Goal: Task Accomplishment & Management: Complete application form

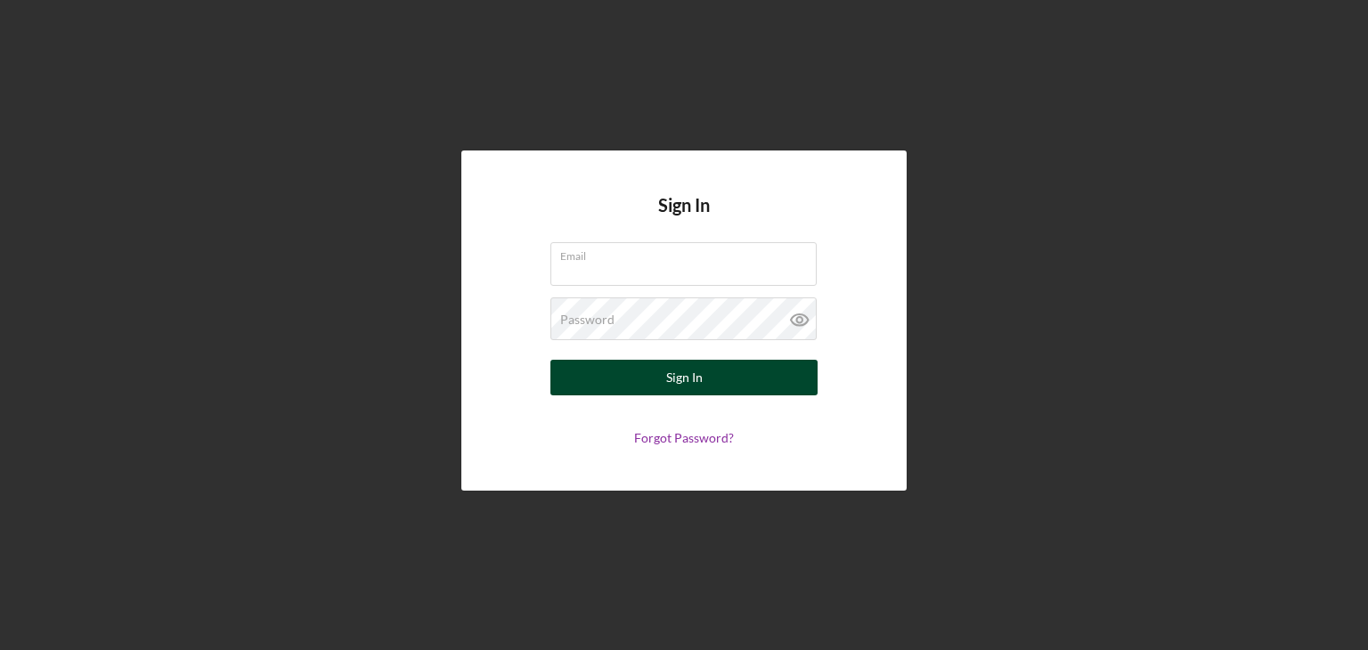
type input "[EMAIL_ADDRESS][DOMAIN_NAME]"
click at [705, 365] on button "Sign In" at bounding box center [683, 378] width 267 height 36
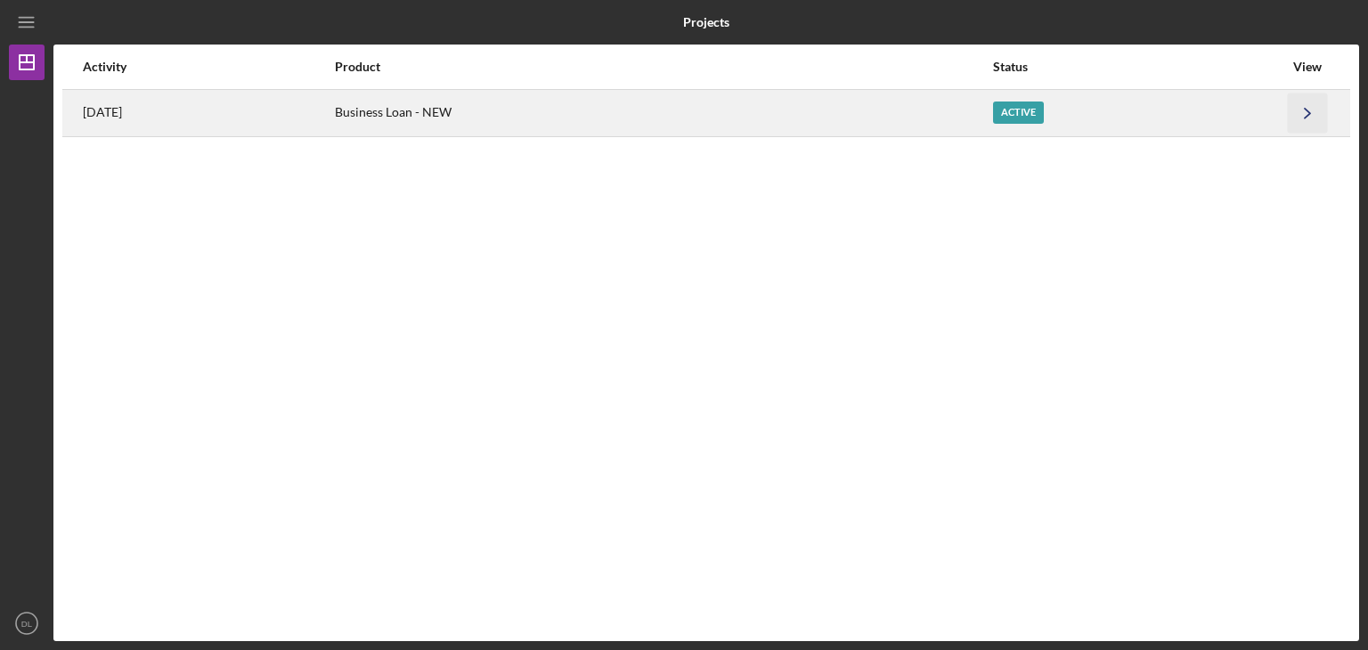
click at [1308, 102] on icon "Icon/Navigate" at bounding box center [1308, 113] width 40 height 40
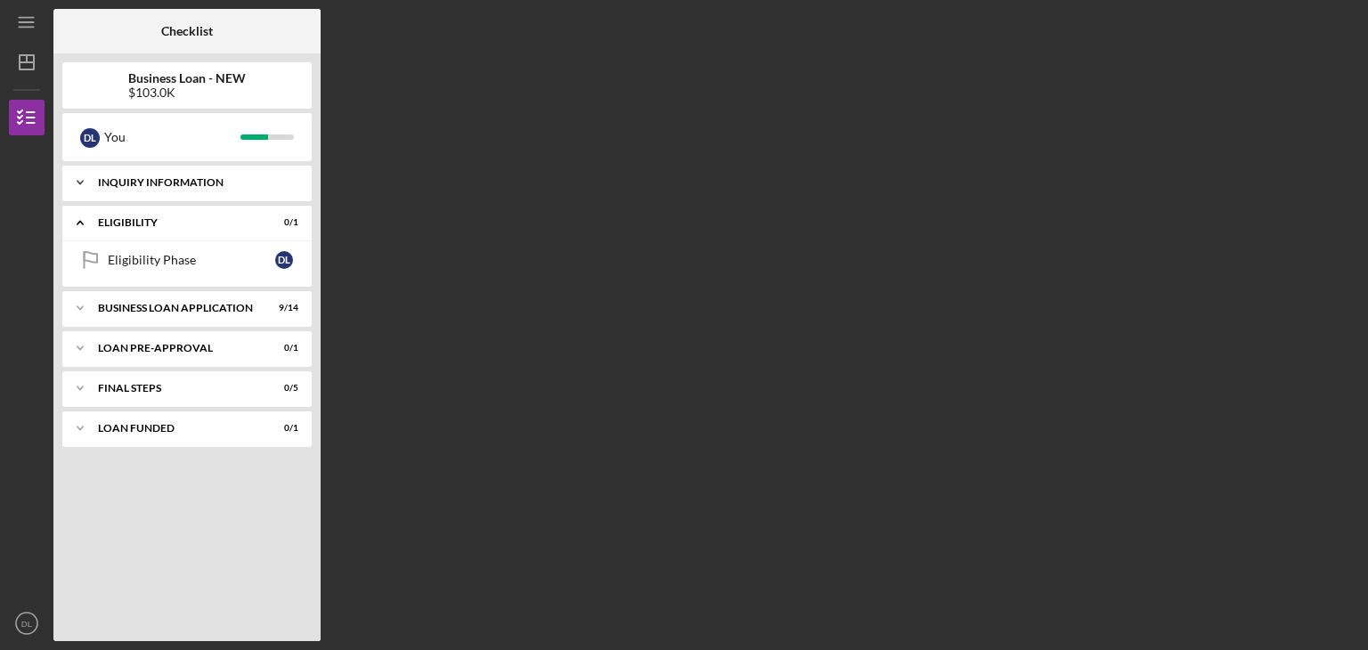
click at [212, 186] on div "INQUIRY INFORMATION" at bounding box center [194, 182] width 192 height 11
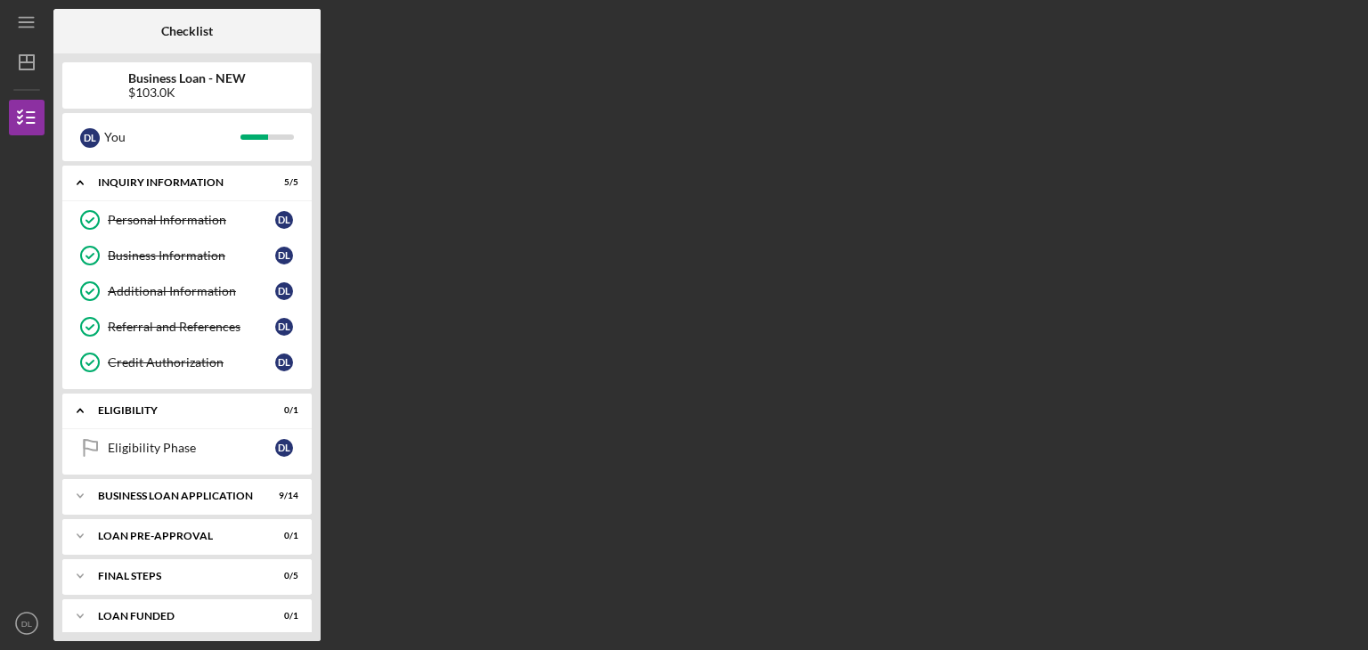
drag, startPoint x: 321, startPoint y: 161, endPoint x: 321, endPoint y: 232, distance: 70.4
click at [321, 232] on div "Checklist Business Loan - NEW $103.0K D L You Icon/Expander INQUIRY INFORMATION…" at bounding box center [706, 325] width 1306 height 632
click at [30, 26] on icon "Icon/Menu" at bounding box center [27, 23] width 40 height 40
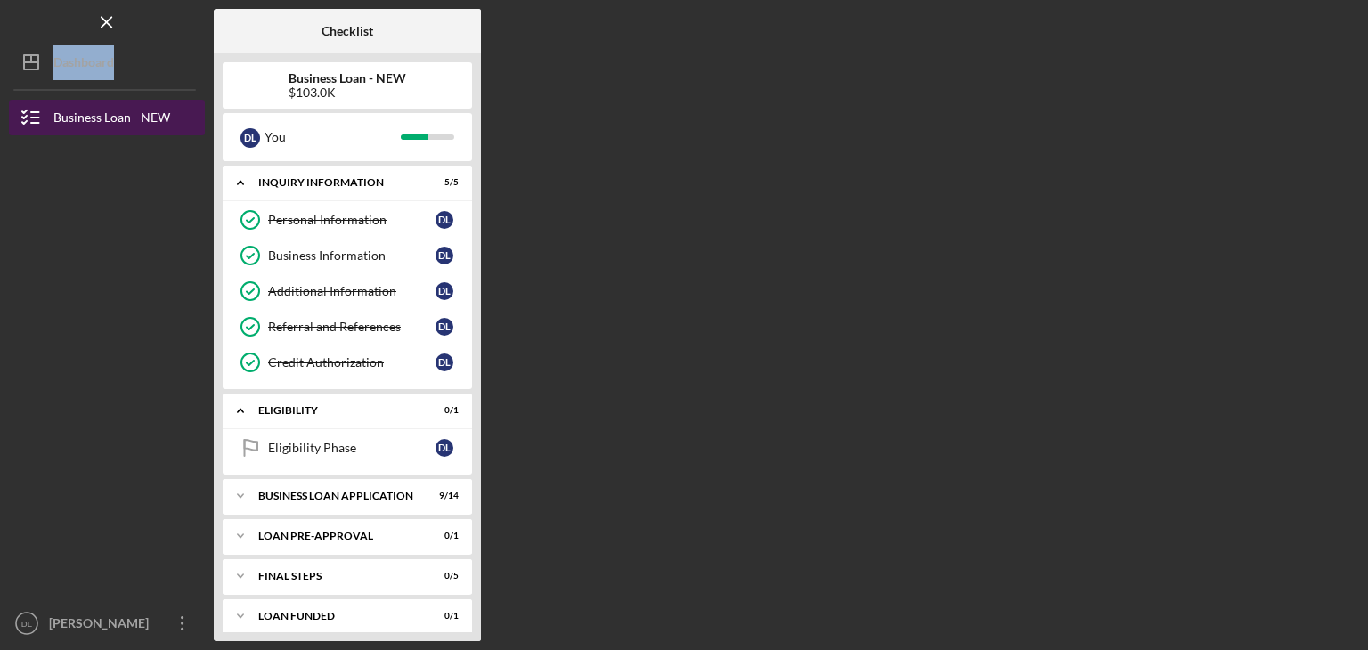
click at [82, 111] on div "Business Loan - NEW" at bounding box center [111, 120] width 117 height 40
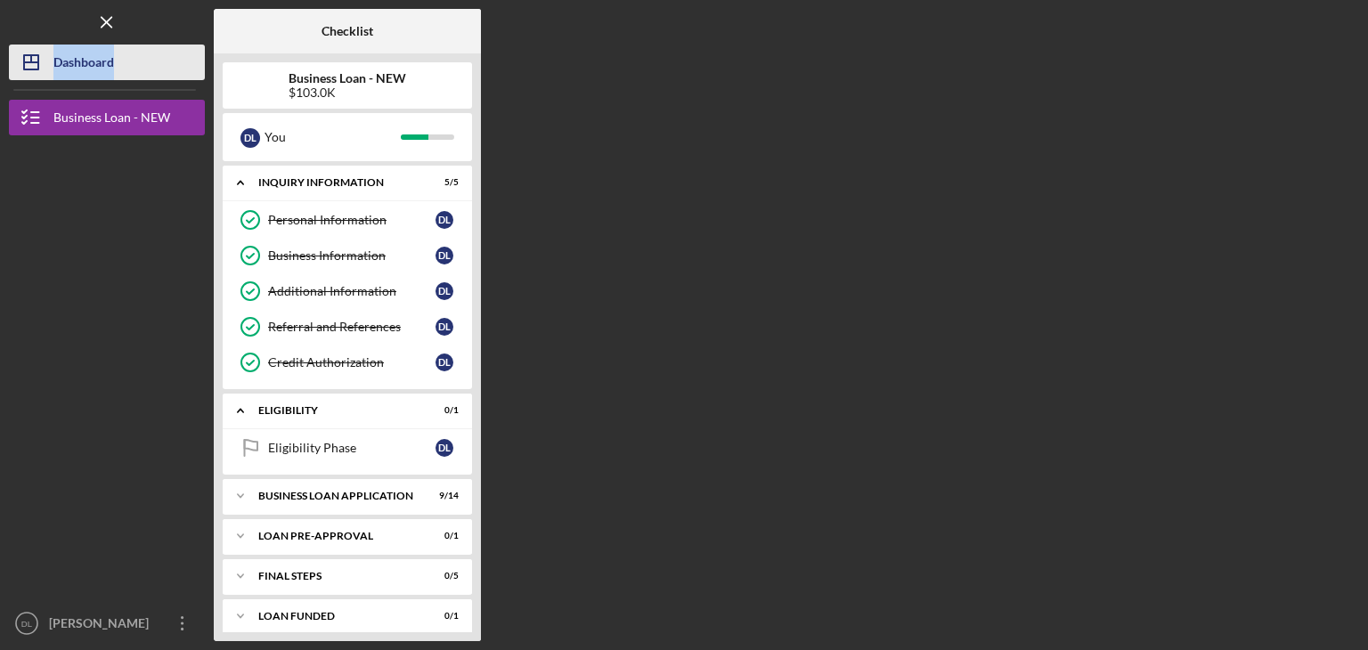
click at [82, 58] on div "Dashboard" at bounding box center [83, 65] width 61 height 40
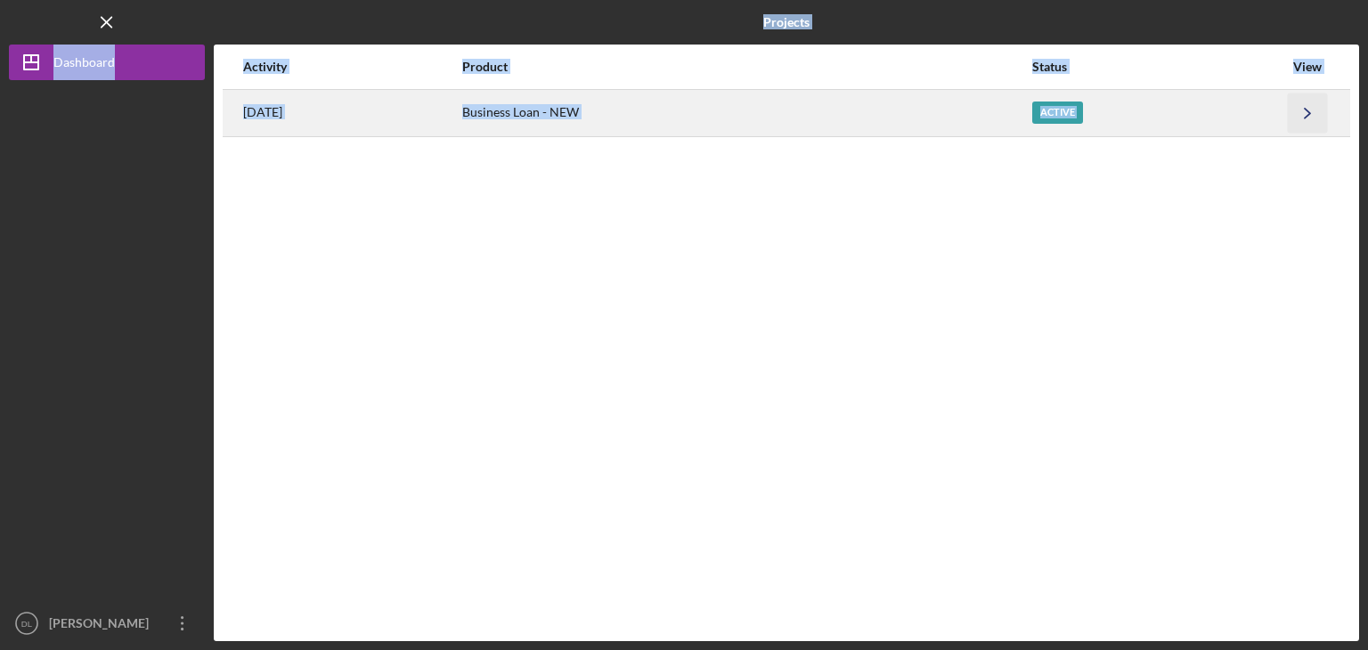
click at [1308, 112] on icon "Icon/Navigate" at bounding box center [1308, 113] width 40 height 40
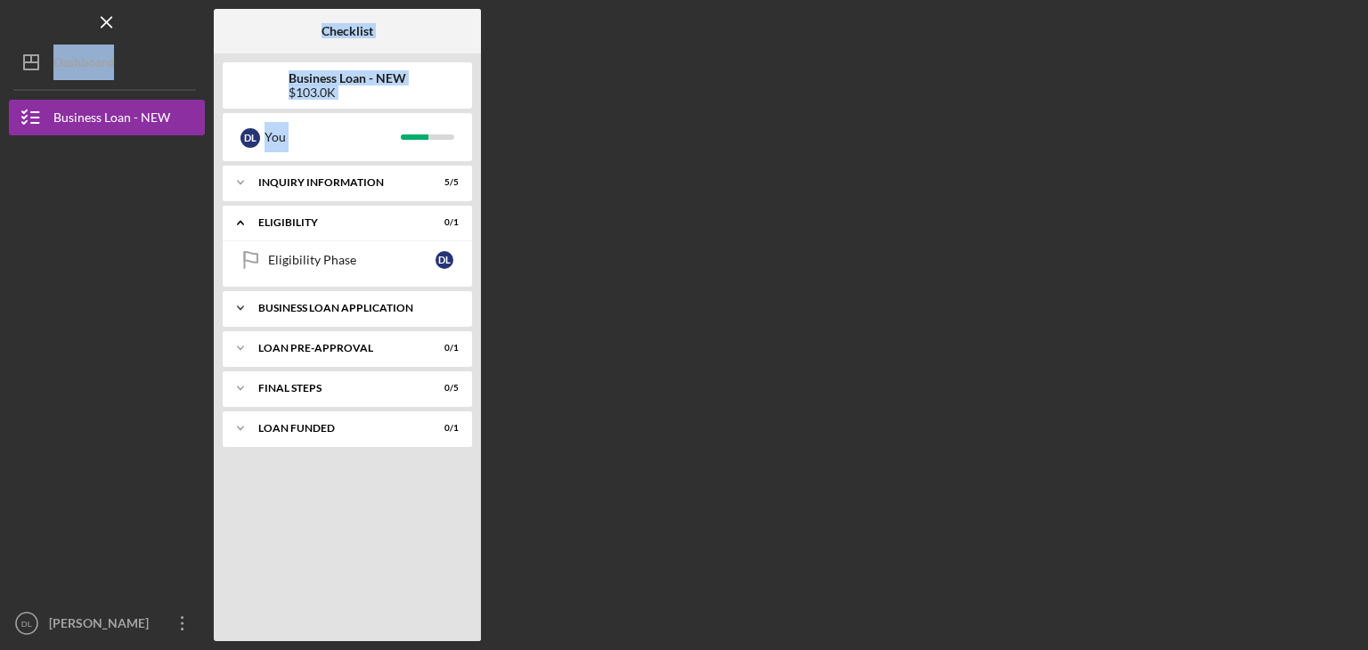
click at [320, 309] on div "BUSINESS LOAN APPLICATION" at bounding box center [354, 308] width 192 height 11
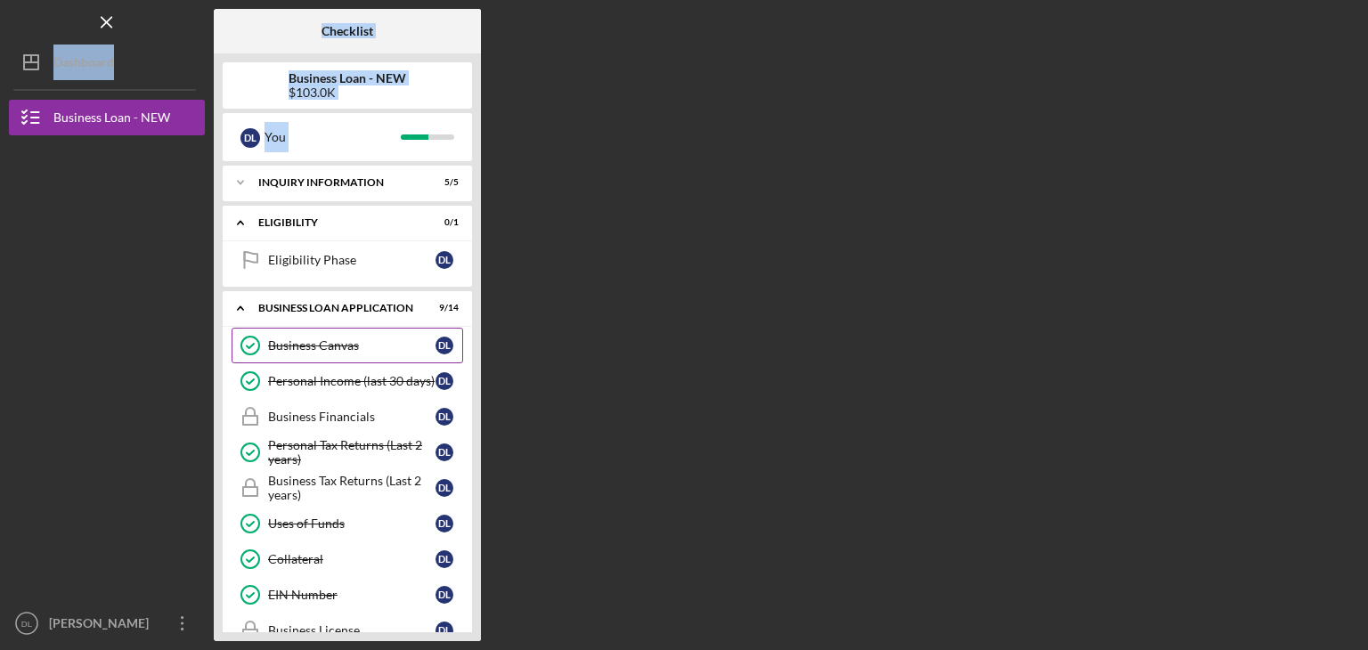
click at [320, 346] on div "Business Canvas" at bounding box center [351, 345] width 167 height 14
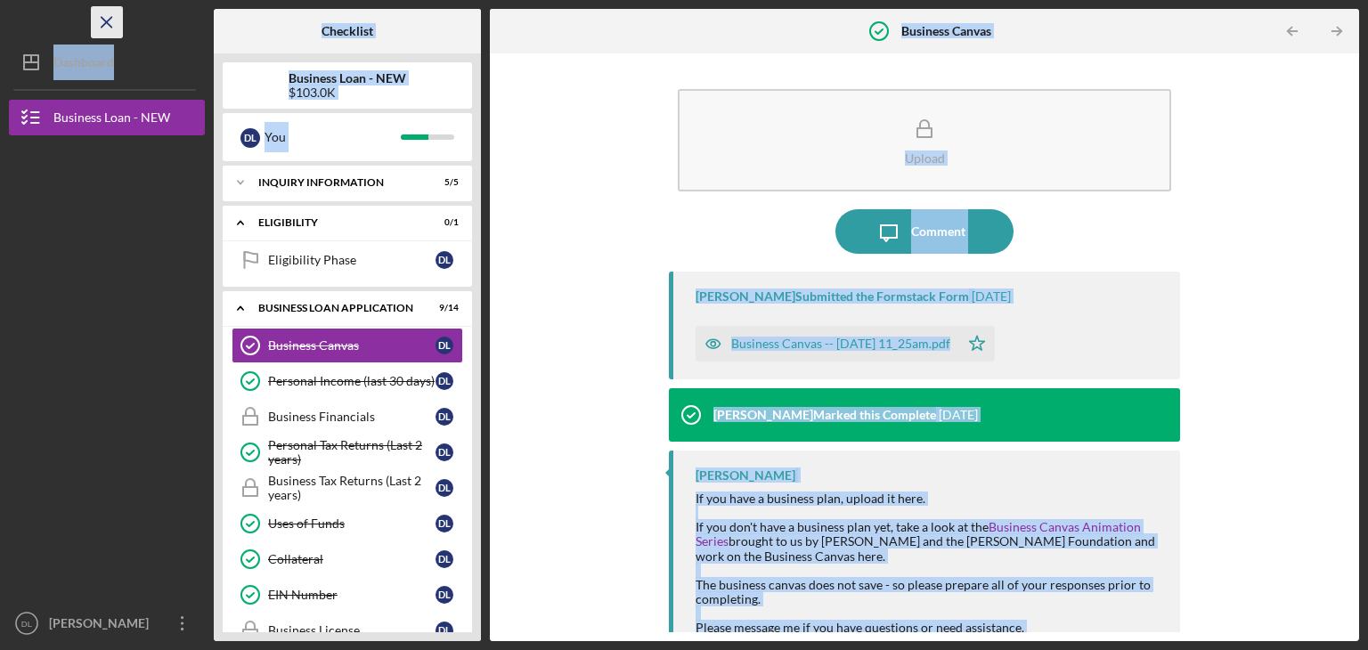
click at [105, 25] on icon "Icon/Menu Close" at bounding box center [107, 23] width 40 height 40
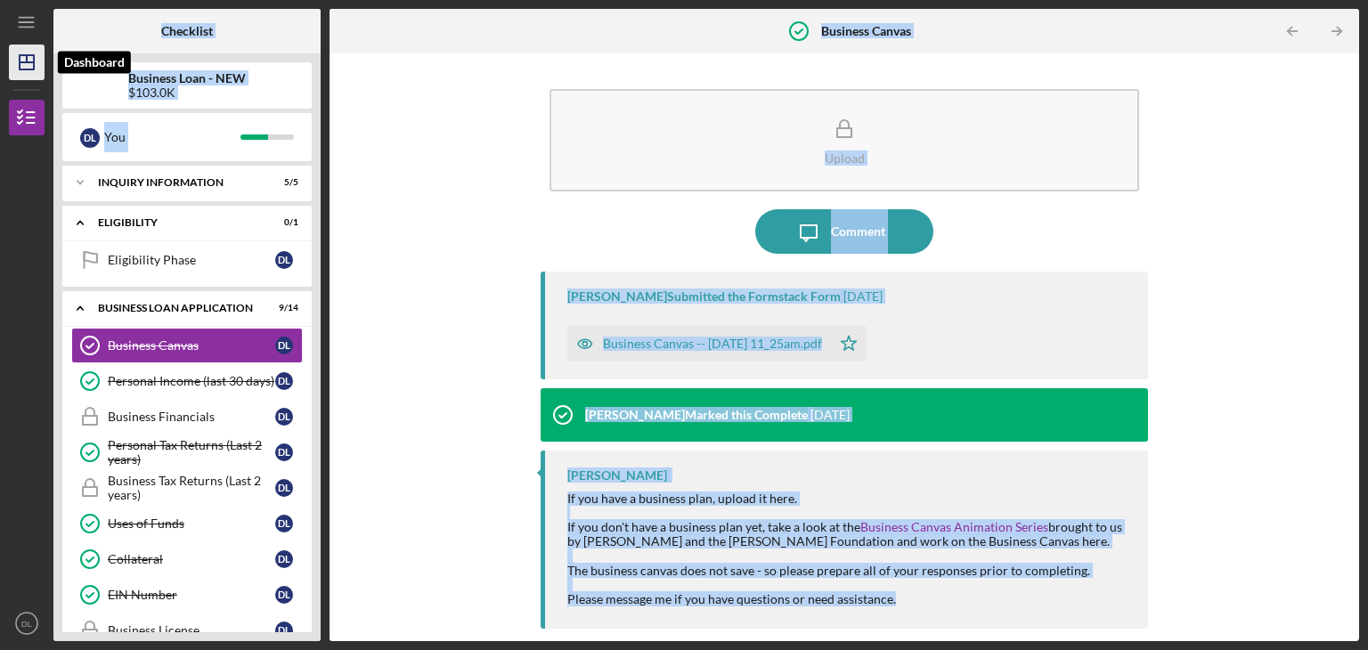
click at [26, 54] on icon "Icon/Dashboard" at bounding box center [26, 62] width 45 height 45
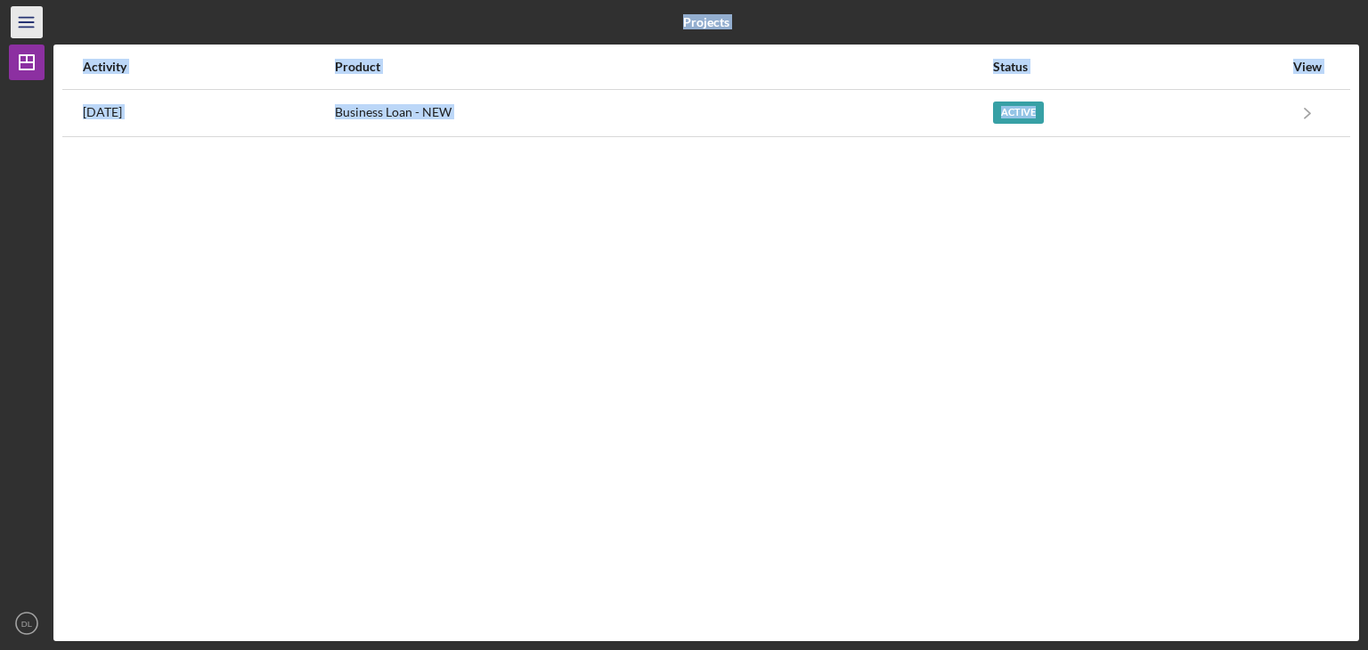
click at [26, 26] on icon "Icon/Menu" at bounding box center [27, 23] width 40 height 40
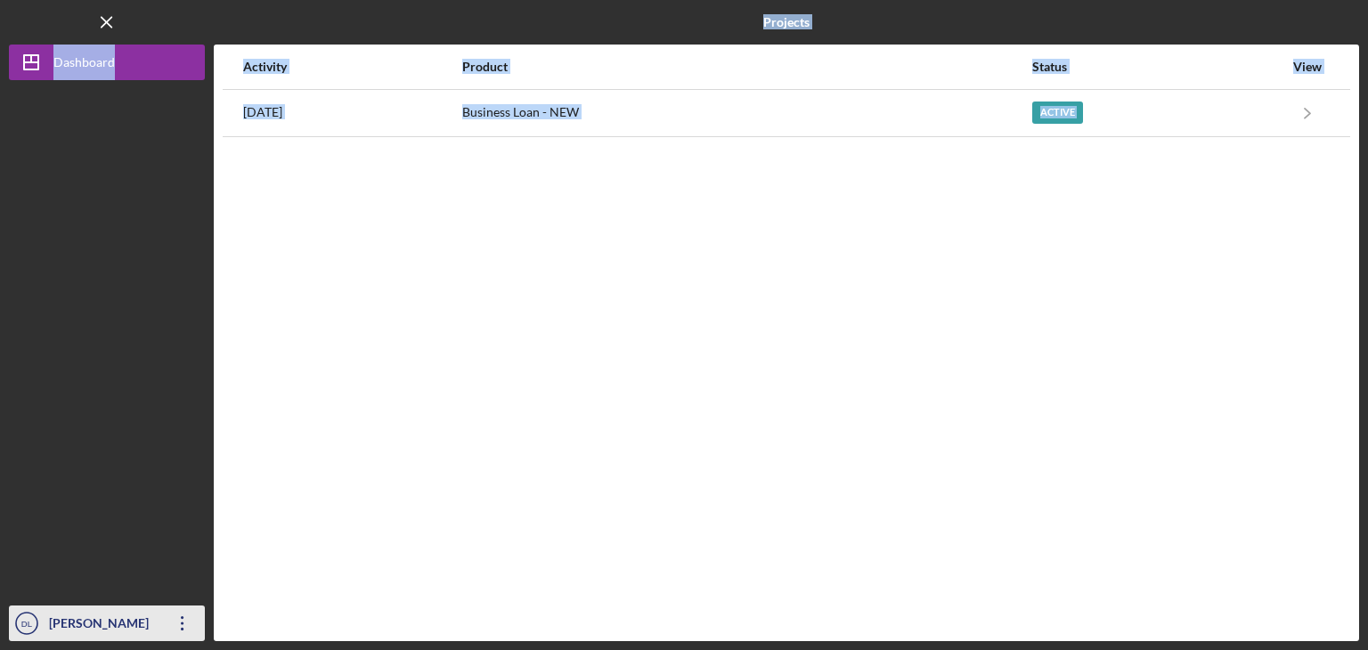
click at [82, 620] on div "[PERSON_NAME]" at bounding box center [103, 626] width 116 height 40
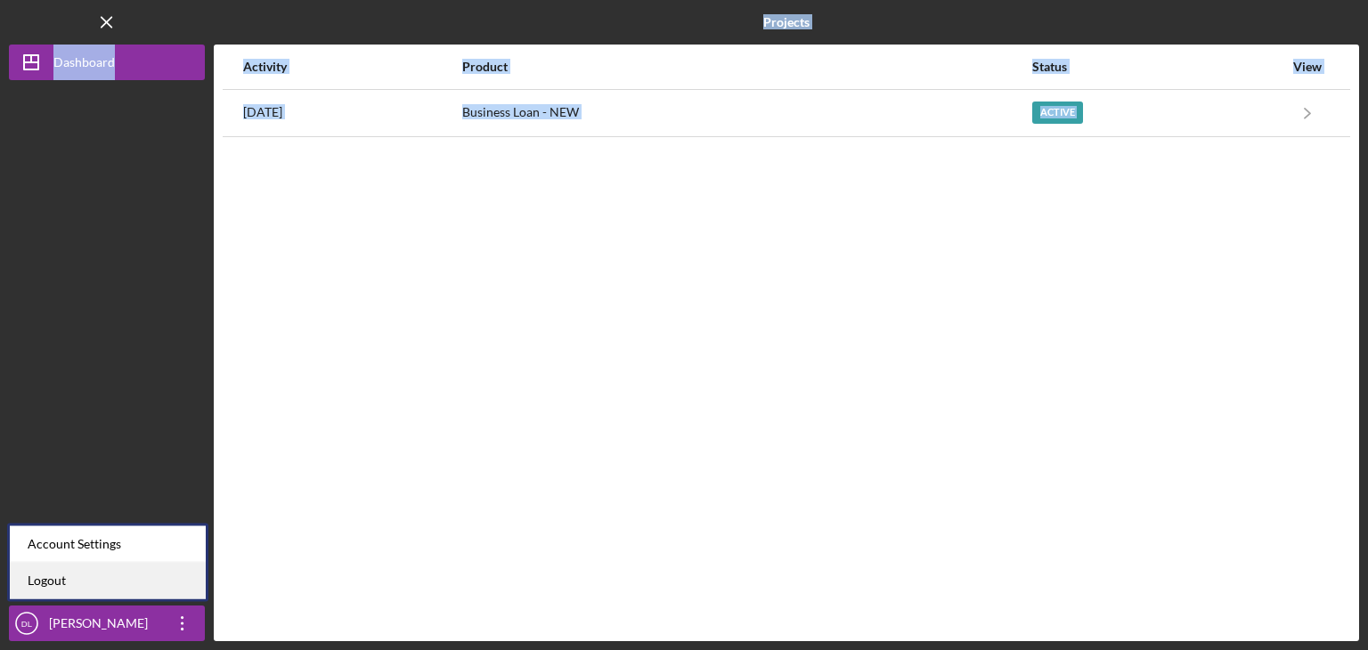
click at [89, 591] on link "Logout" at bounding box center [108, 581] width 196 height 37
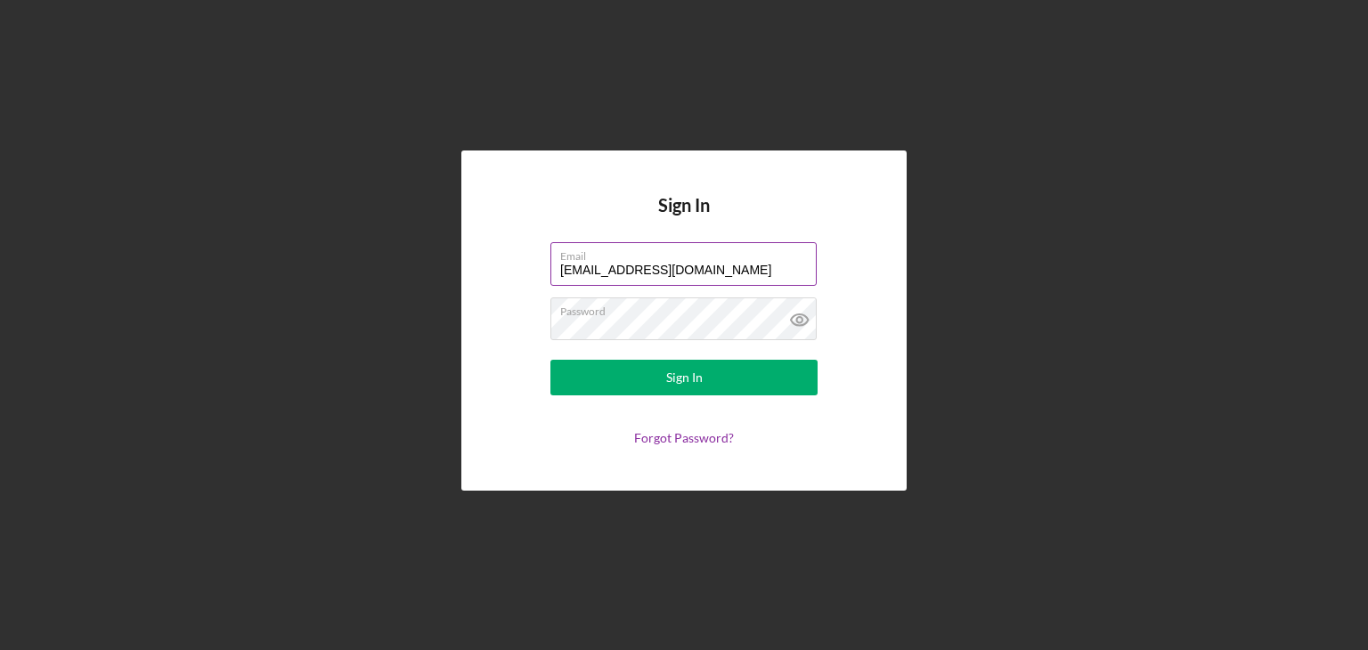
click at [812, 257] on label "Email" at bounding box center [688, 253] width 257 height 20
click at [812, 257] on input "[EMAIL_ADDRESS][DOMAIN_NAME]" at bounding box center [683, 263] width 266 height 43
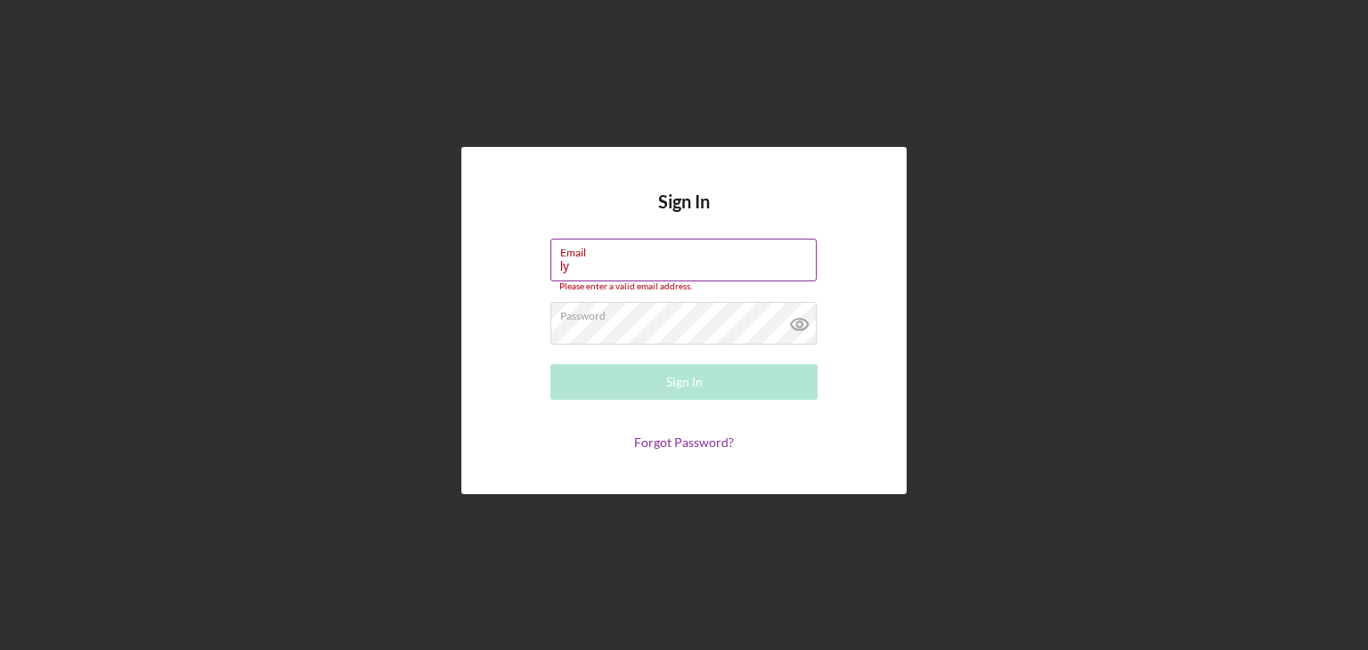
type input "l"
type input "d"
type input "l"
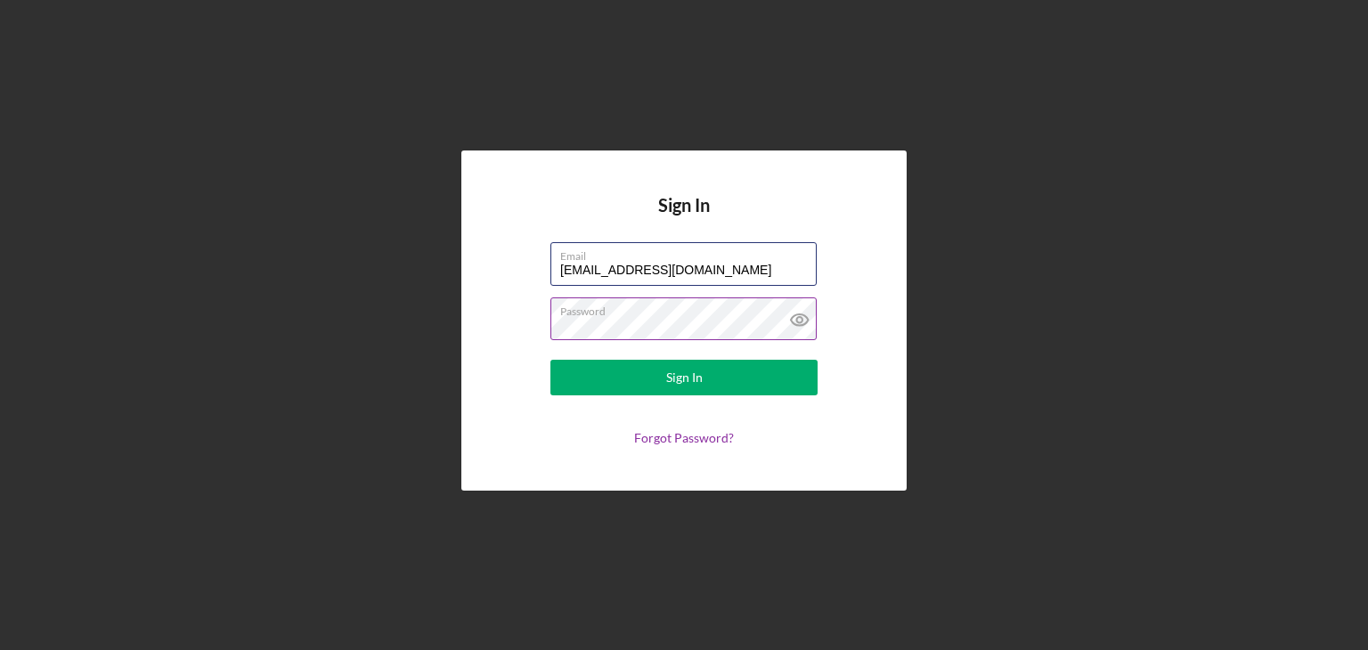
type input "[EMAIL_ADDRESS][DOMAIN_NAME]"
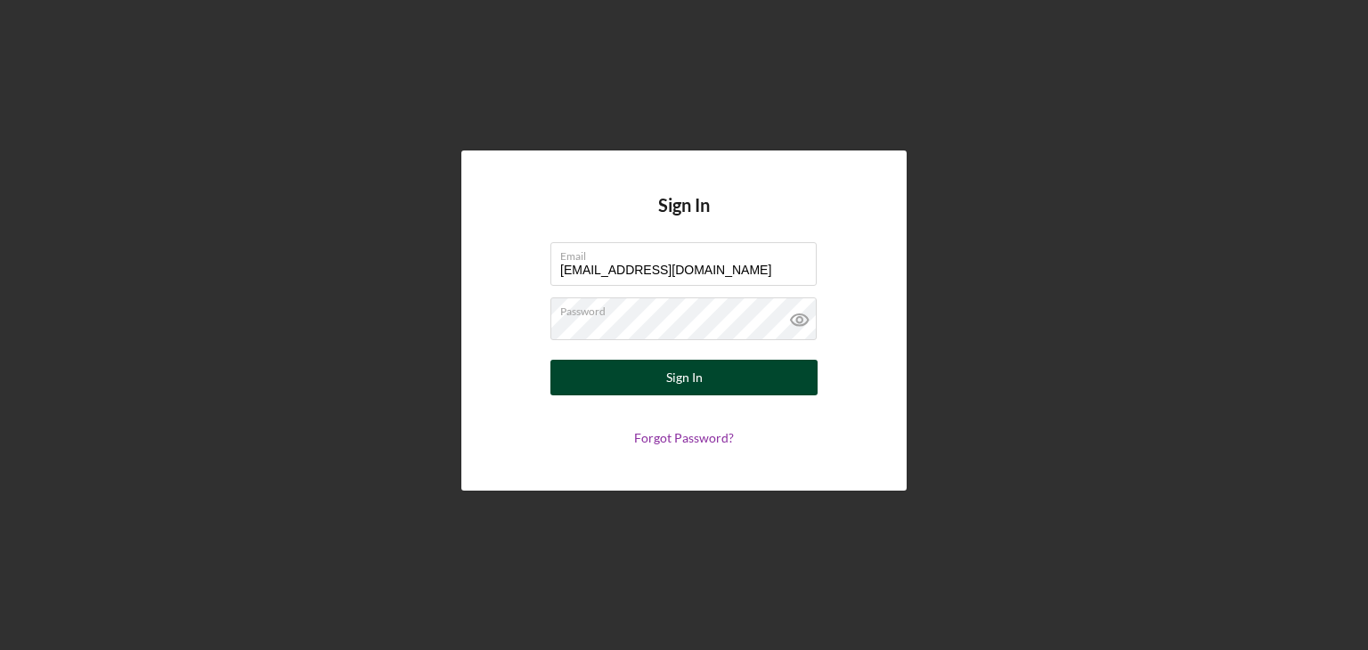
click at [673, 373] on div "Sign In" at bounding box center [684, 378] width 37 height 36
